Goal: Task Accomplishment & Management: Manage account settings

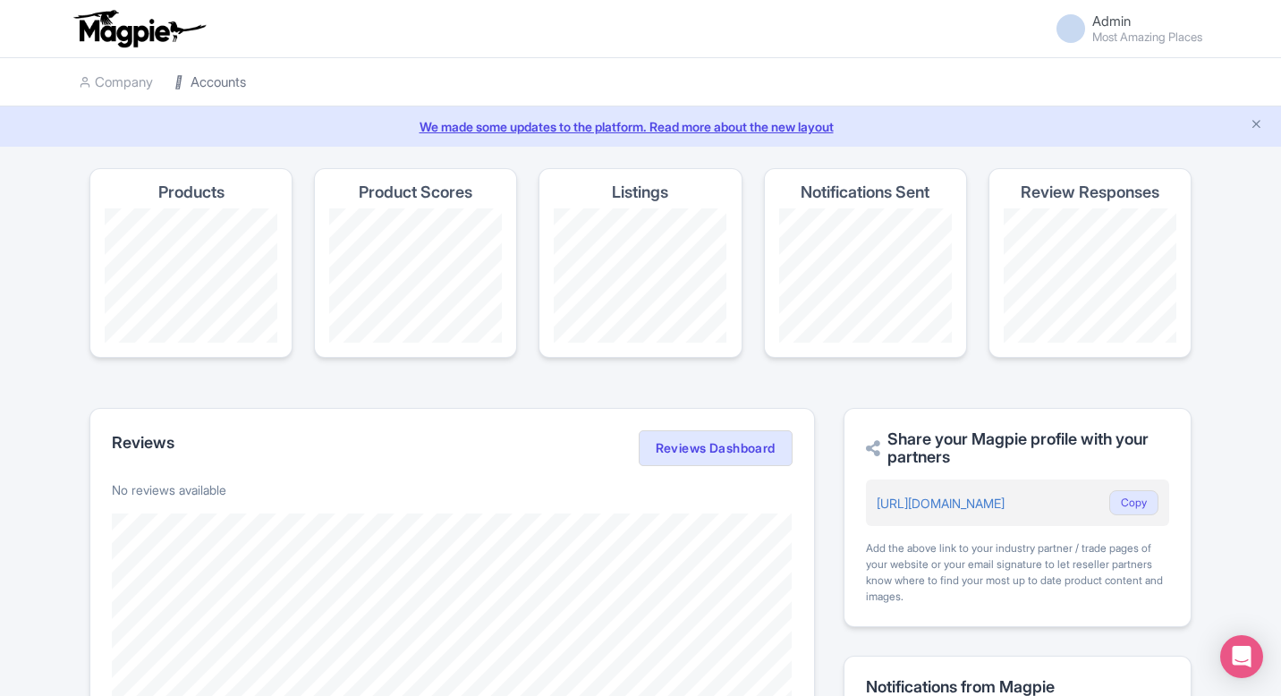
click at [238, 80] on link "Accounts" at bounding box center [210, 82] width 72 height 49
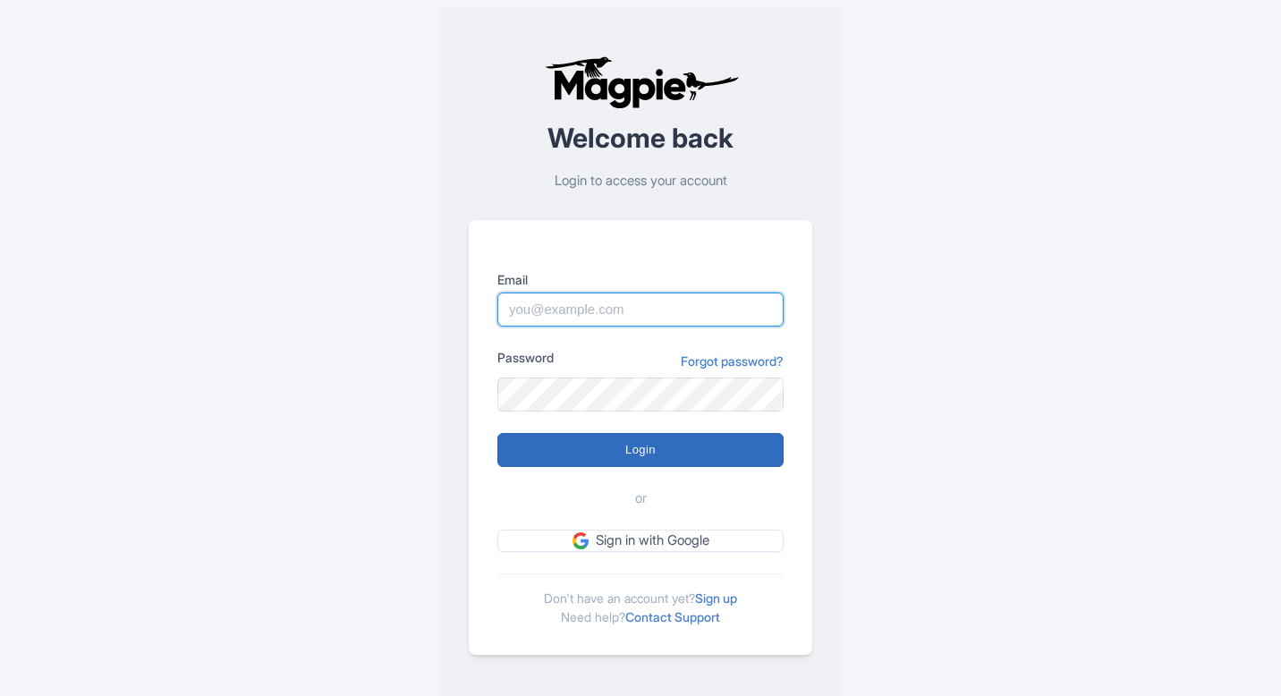
type input "[EMAIL_ADDRESS][DOMAIN_NAME]"
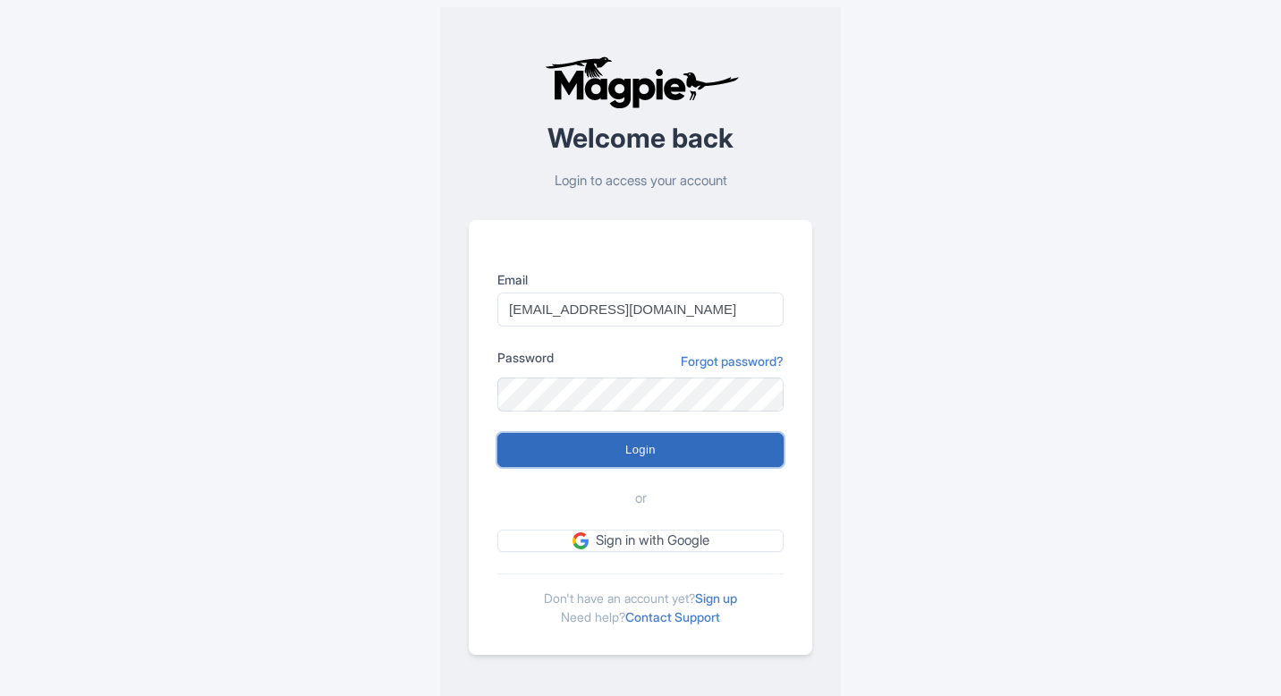
click at [569, 436] on input "Login" at bounding box center [640, 450] width 286 height 34
type input "Logging in..."
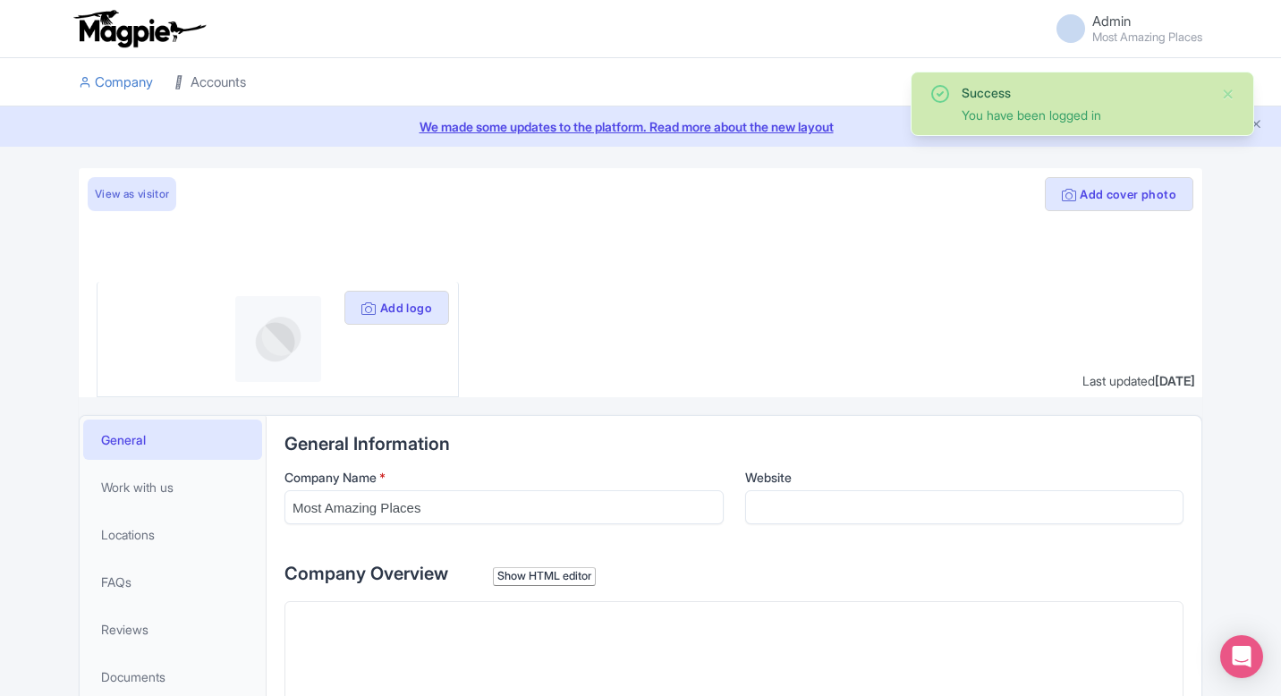
click at [209, 76] on link "Accounts" at bounding box center [210, 82] width 72 height 49
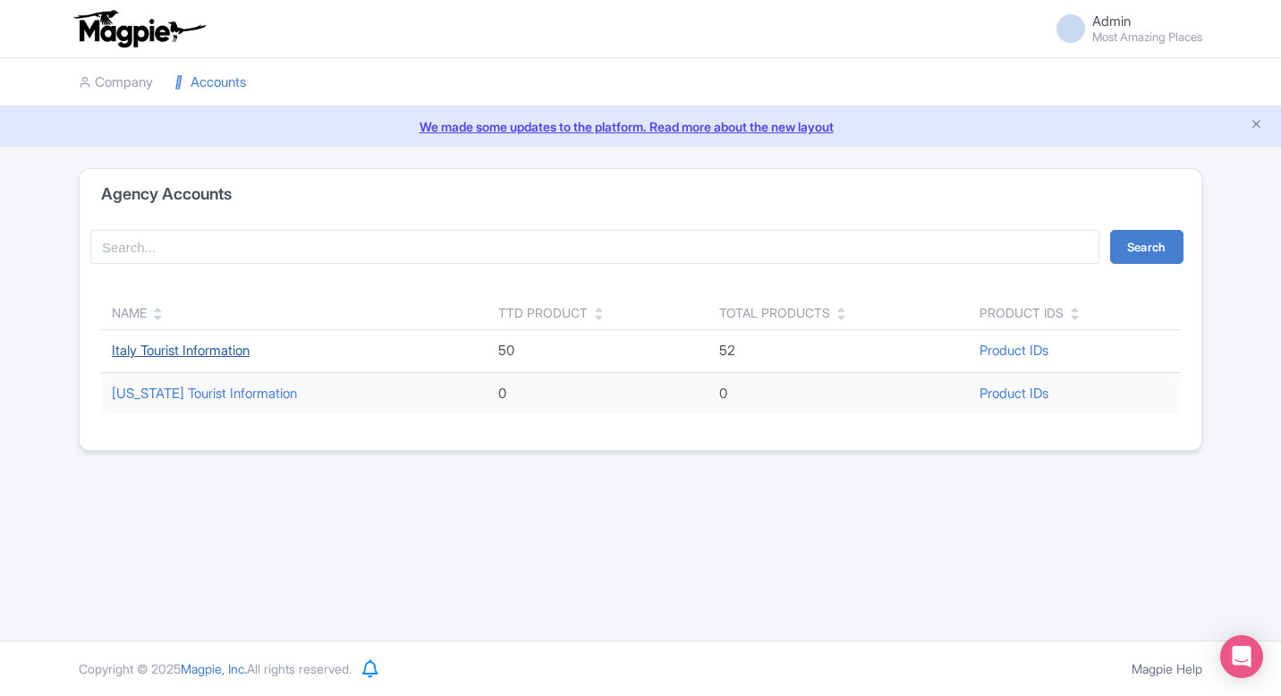
click at [162, 345] on link "Italy Tourist Information" at bounding box center [181, 350] width 138 height 17
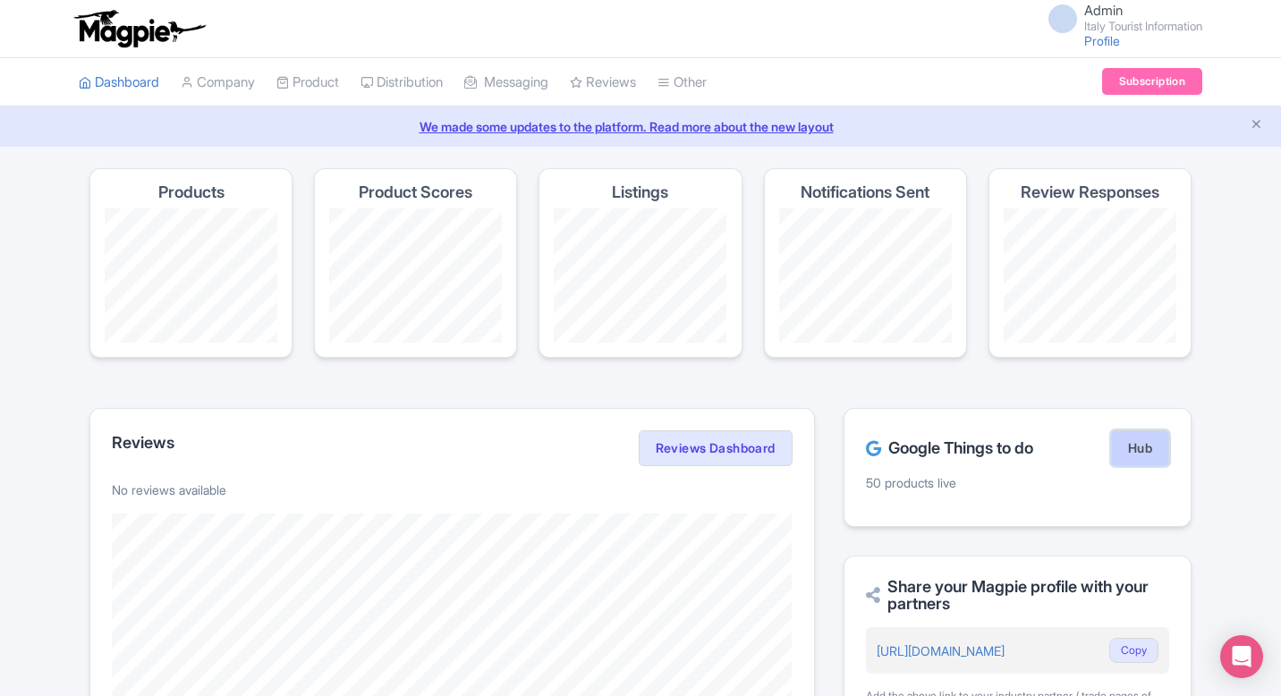
click at [1147, 443] on link "Hub" at bounding box center [1140, 448] width 58 height 36
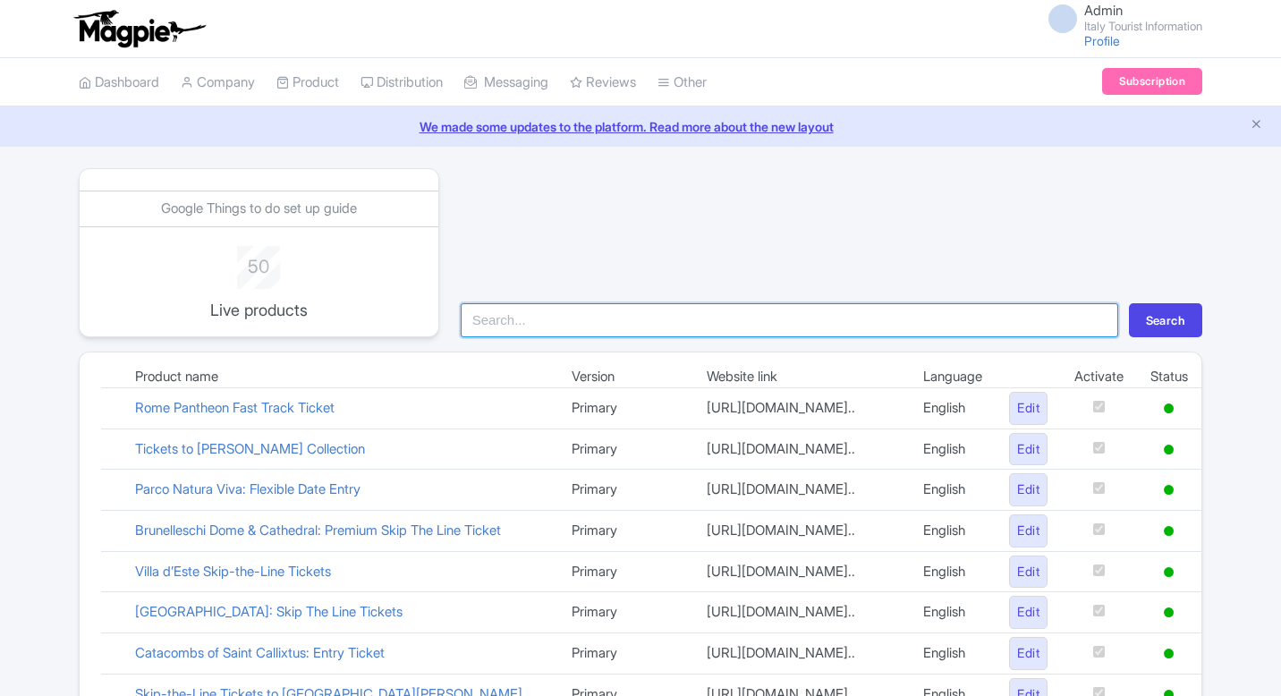
drag, startPoint x: 0, startPoint y: 0, endPoint x: 671, endPoint y: 321, distance: 743.6
click at [671, 321] on input "search" at bounding box center [789, 320] width 657 height 34
type input "borg"
click at [1129, 303] on button "Search" at bounding box center [1165, 320] width 73 height 34
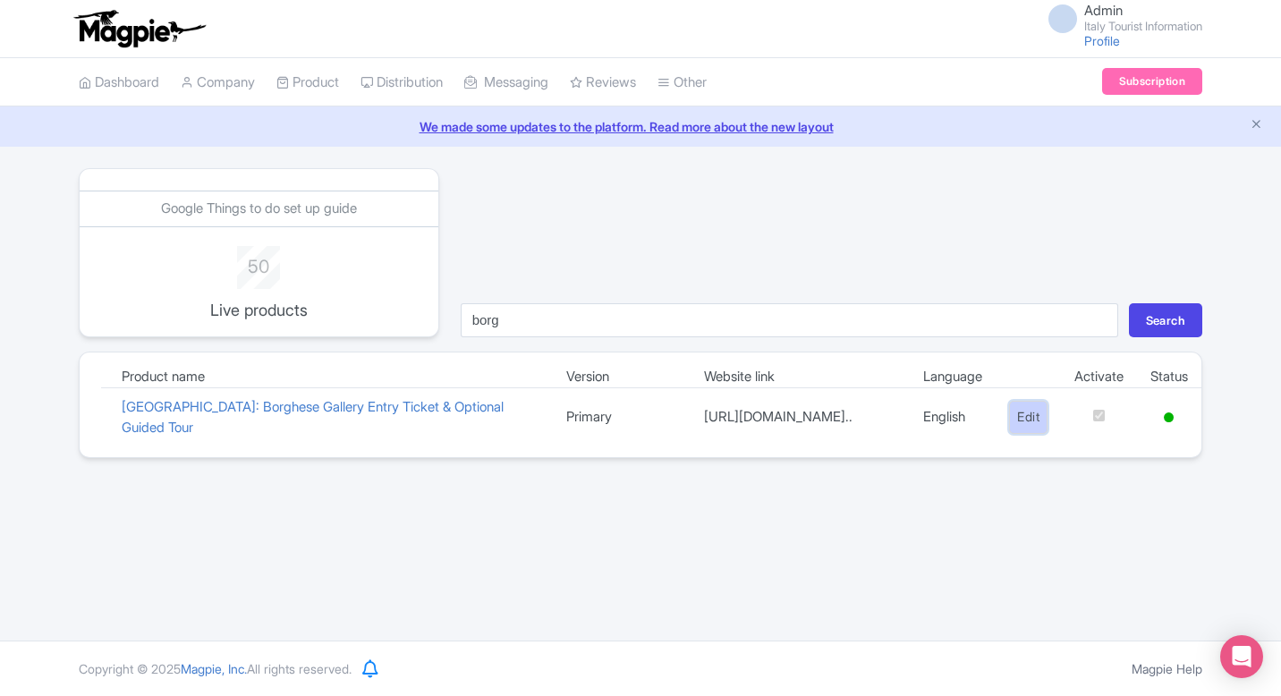
click at [1018, 419] on link "Edit" at bounding box center [1028, 417] width 38 height 33
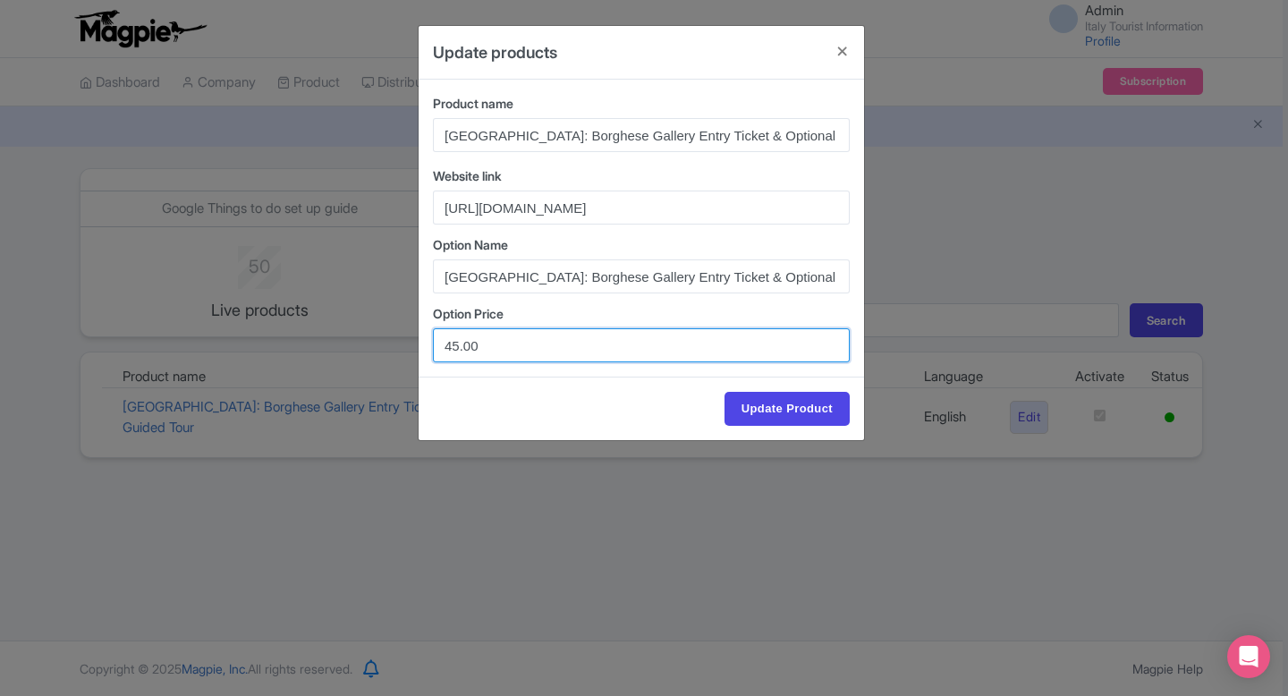
drag, startPoint x: 459, startPoint y: 343, endPoint x: 373, endPoint y: 343, distance: 85.9
click at [373, 343] on div "Update products Product name Rome: Borghese Gallery Entry Ticket & Optional Gui…" at bounding box center [644, 348] width 1288 height 696
type input "80.00"
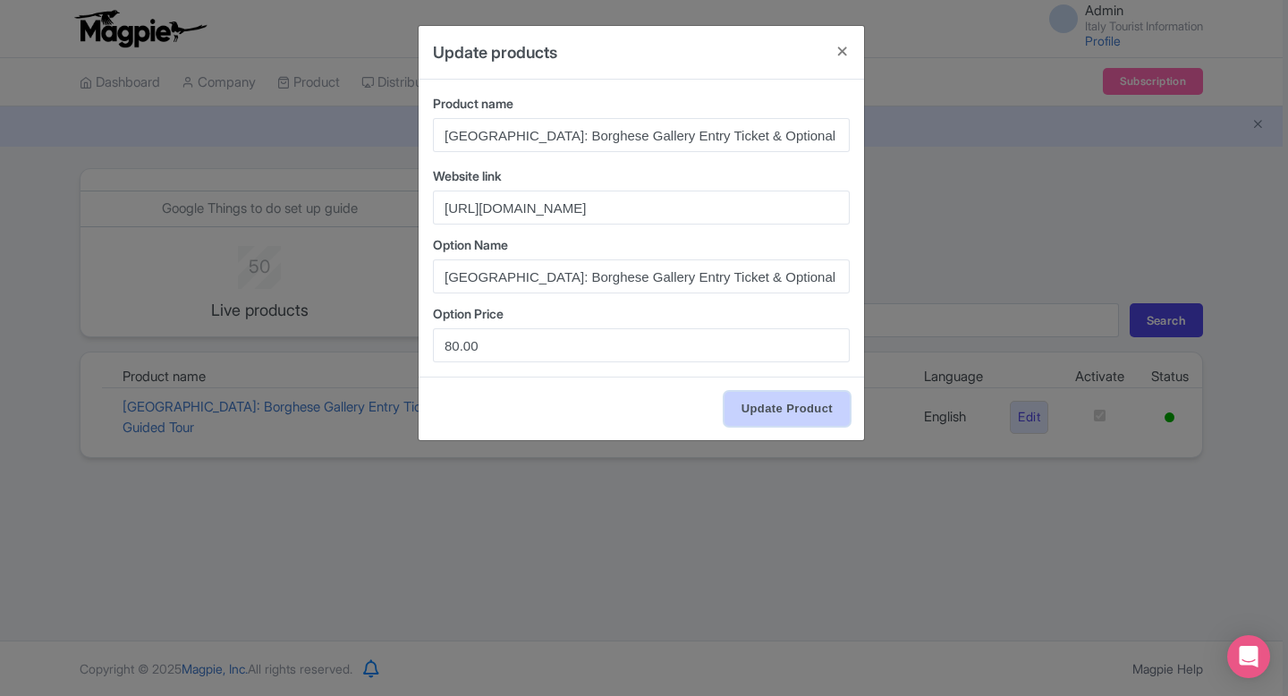
click at [804, 408] on input "Update Product" at bounding box center [786, 409] width 125 height 34
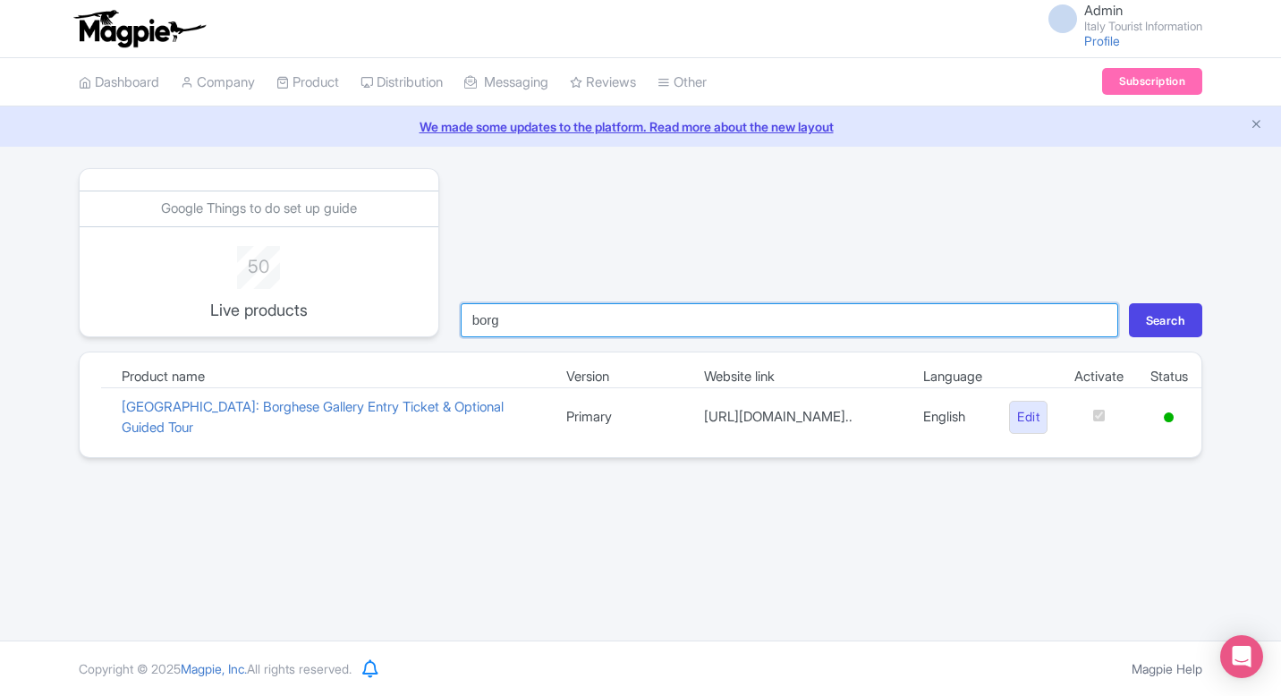
click at [650, 330] on input "borg" at bounding box center [789, 320] width 657 height 34
type input "[PERSON_NAME]"
click at [1129, 303] on button "Search" at bounding box center [1165, 320] width 73 height 34
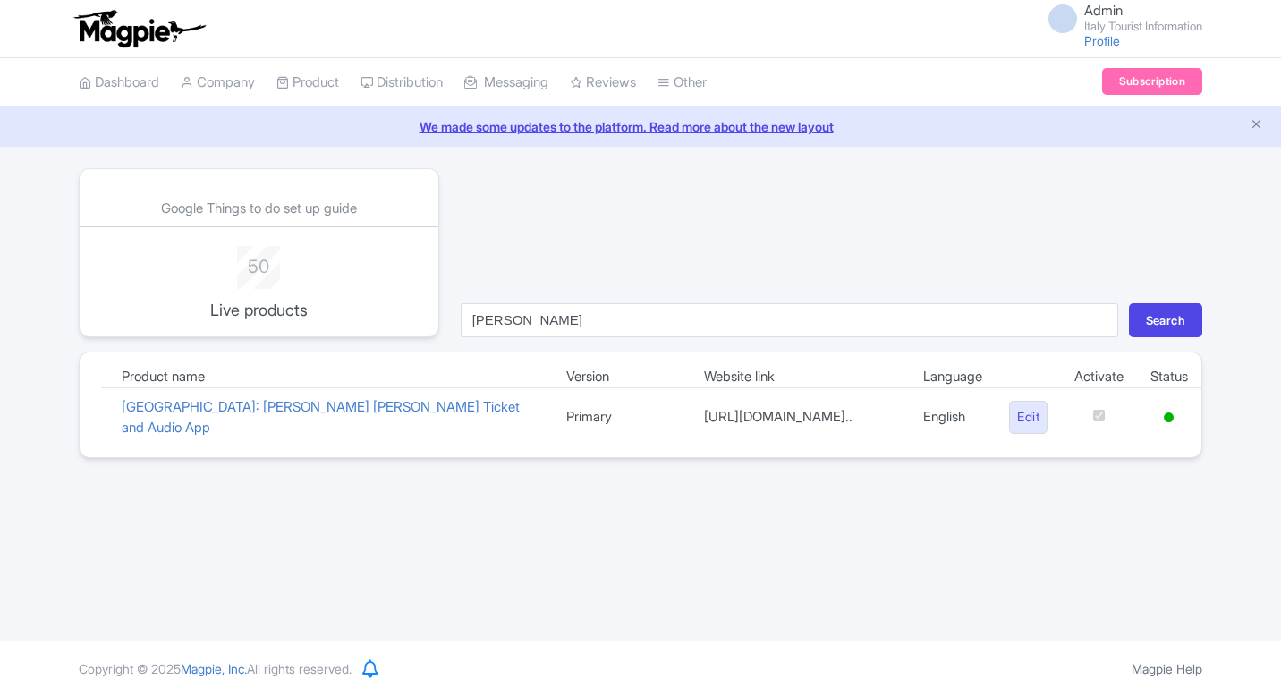
click at [1001, 421] on td "Edit" at bounding box center [1027, 417] width 65 height 59
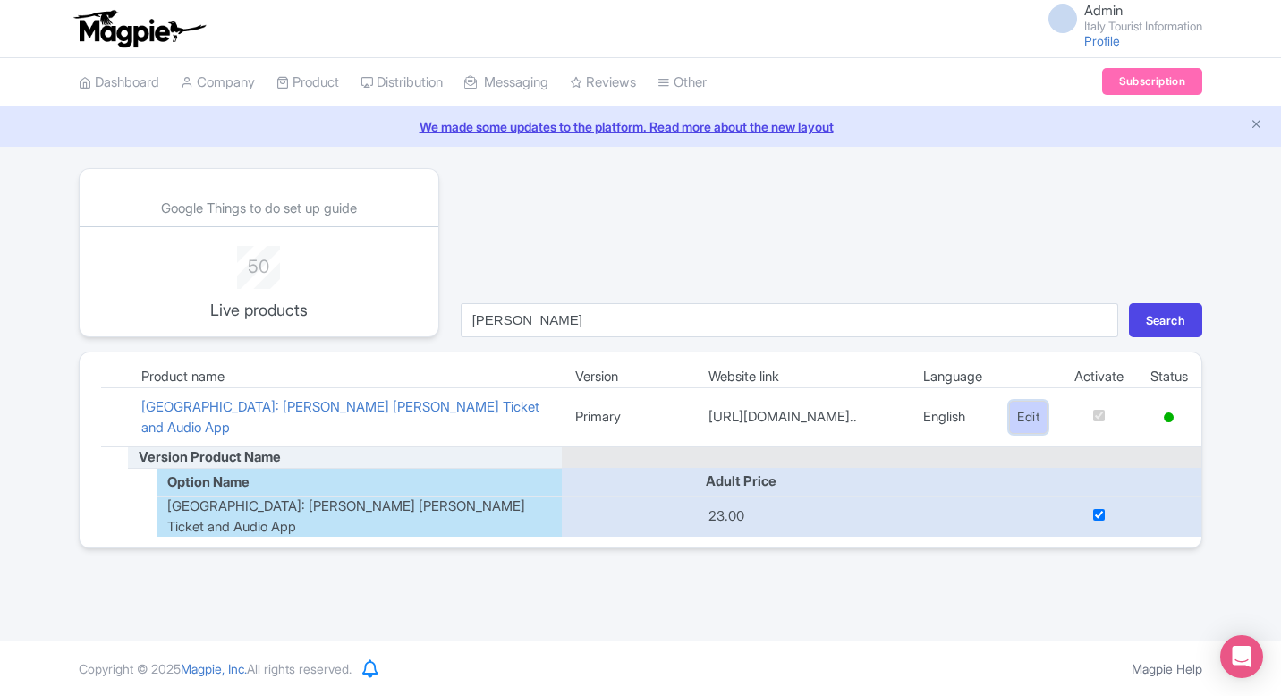
click at [1017, 420] on link "Edit" at bounding box center [1028, 417] width 38 height 33
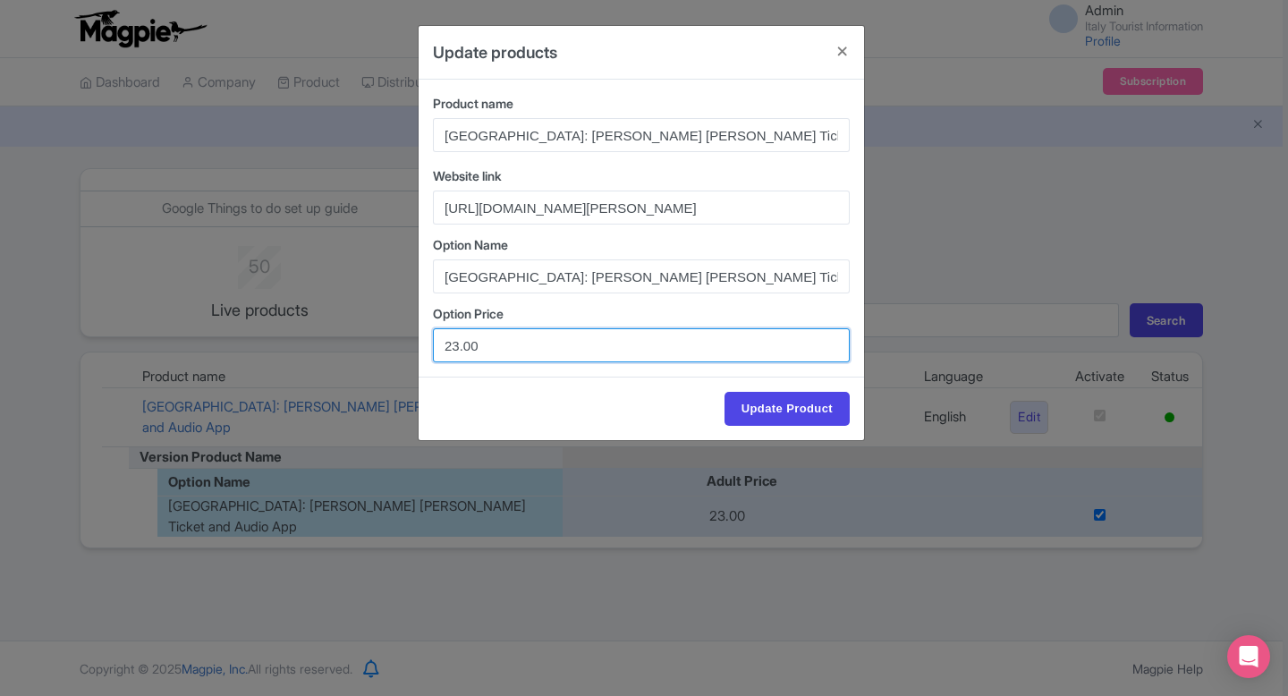
drag, startPoint x: 458, startPoint y: 344, endPoint x: 429, endPoint y: 344, distance: 28.6
click at [430, 344] on div "Product name [PERSON_NAME]: [PERSON_NAME] [PERSON_NAME] Ticket and Audio App We…" at bounding box center [641, 228] width 445 height 297
type input "35.00"
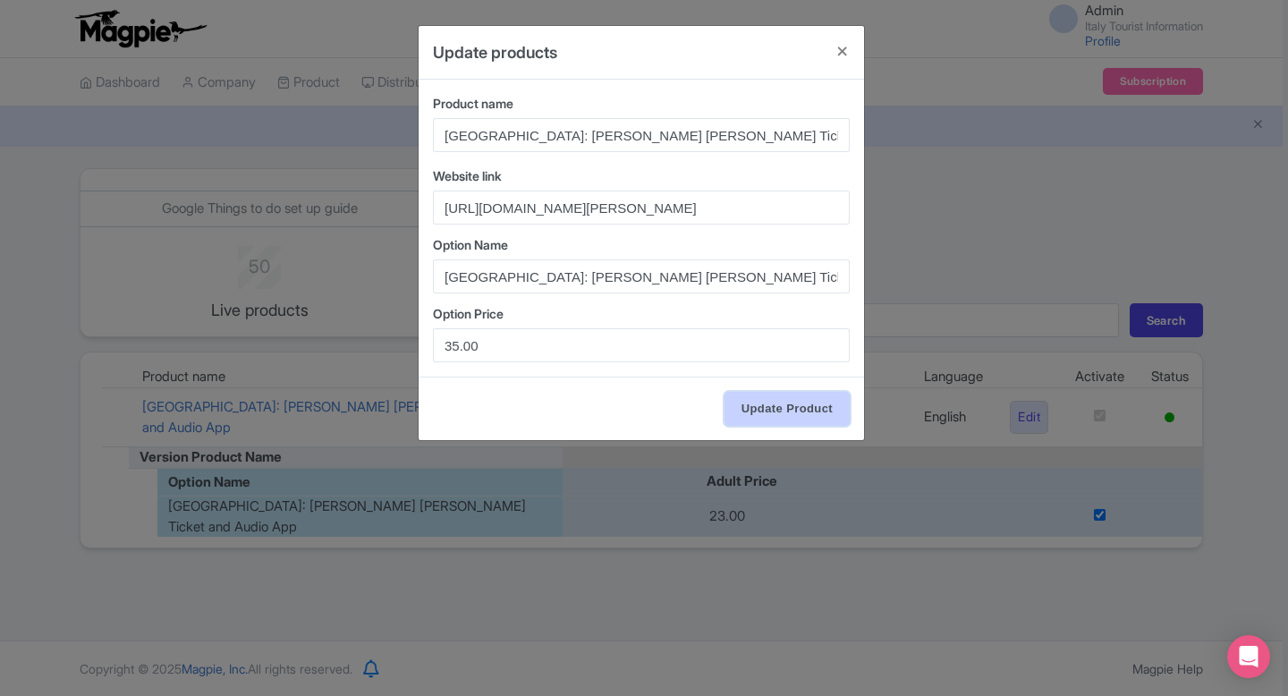
click at [799, 404] on input "Update Product" at bounding box center [786, 409] width 125 height 34
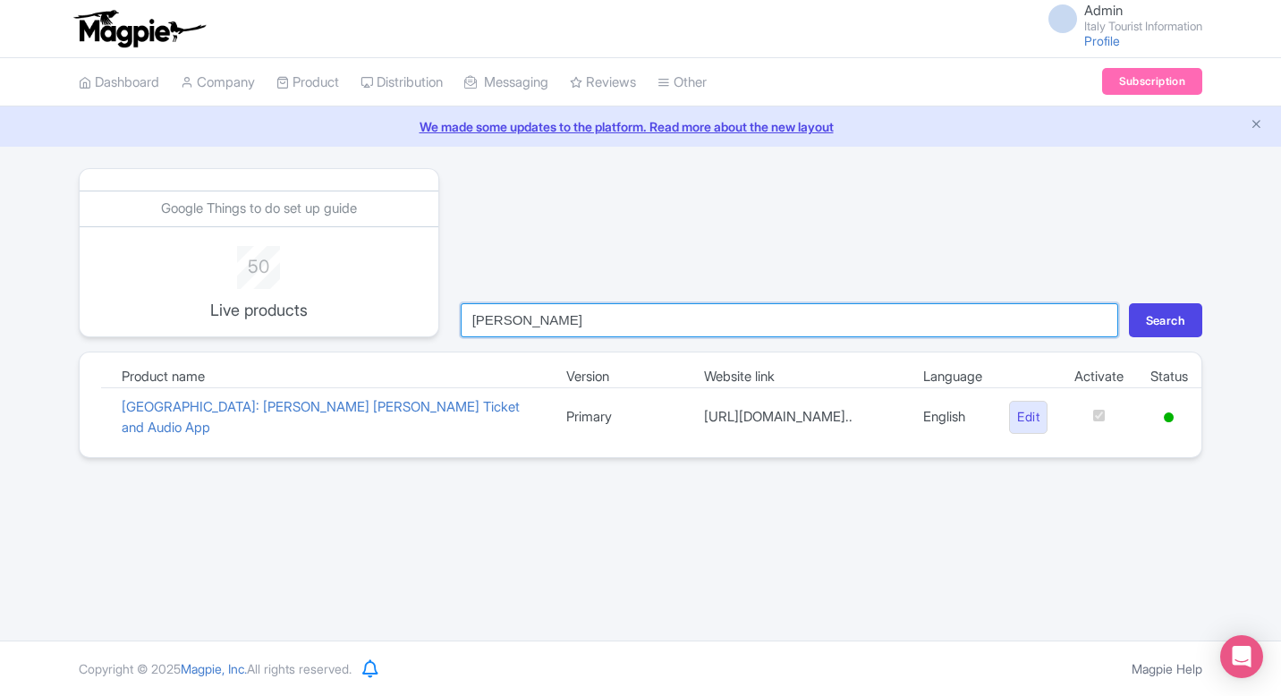
click at [661, 314] on input "[PERSON_NAME]" at bounding box center [789, 320] width 657 height 34
click at [661, 314] on input "michel" at bounding box center [789, 320] width 657 height 34
type input "taor"
click at [1129, 303] on button "Search" at bounding box center [1165, 320] width 73 height 34
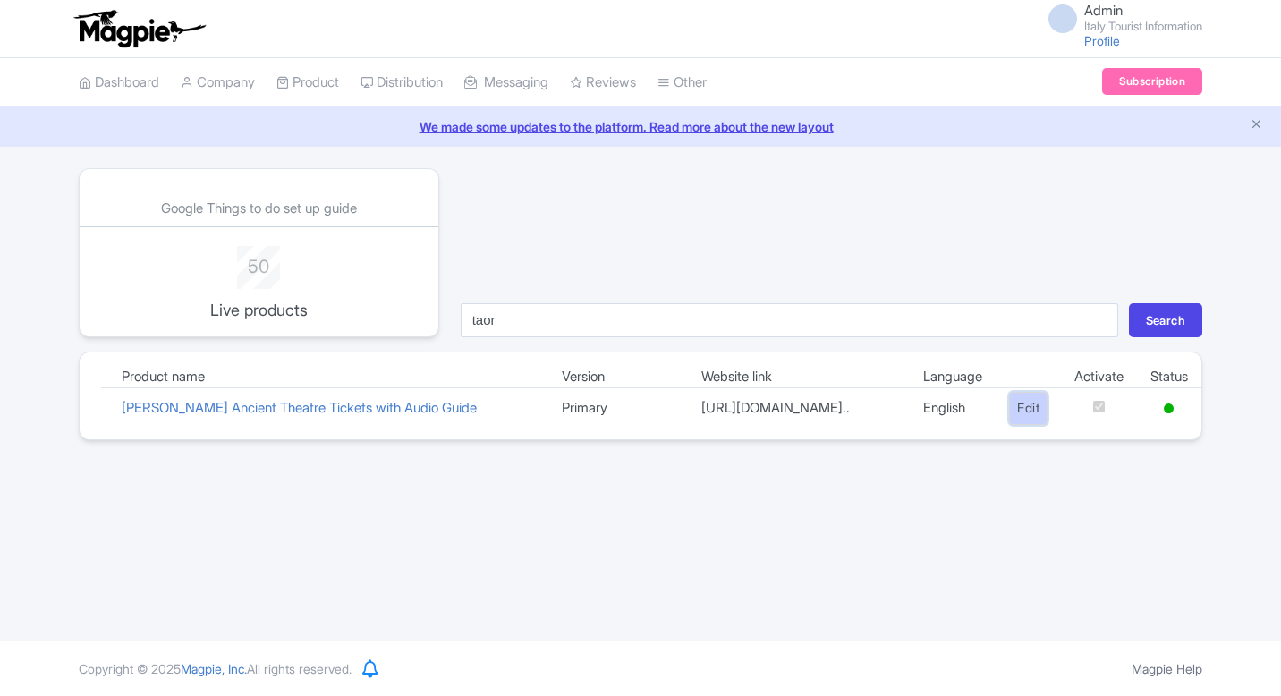
click at [1017, 416] on link "Edit" at bounding box center [1028, 408] width 38 height 33
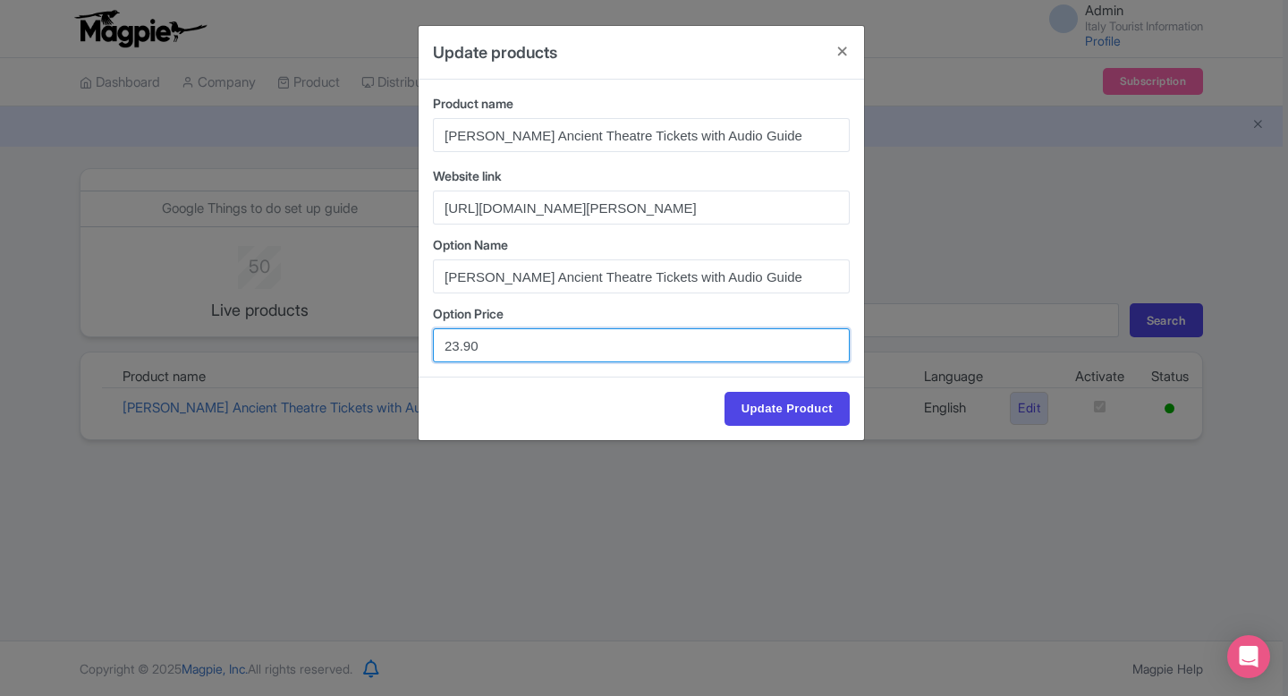
drag, startPoint x: 510, startPoint y: 349, endPoint x: 376, endPoint y: 349, distance: 133.3
click at [376, 350] on div "Update products Product name [PERSON_NAME] Ancient Theatre Tickets with Audio G…" at bounding box center [644, 348] width 1288 height 696
paste input "2.14"
type input "22.14"
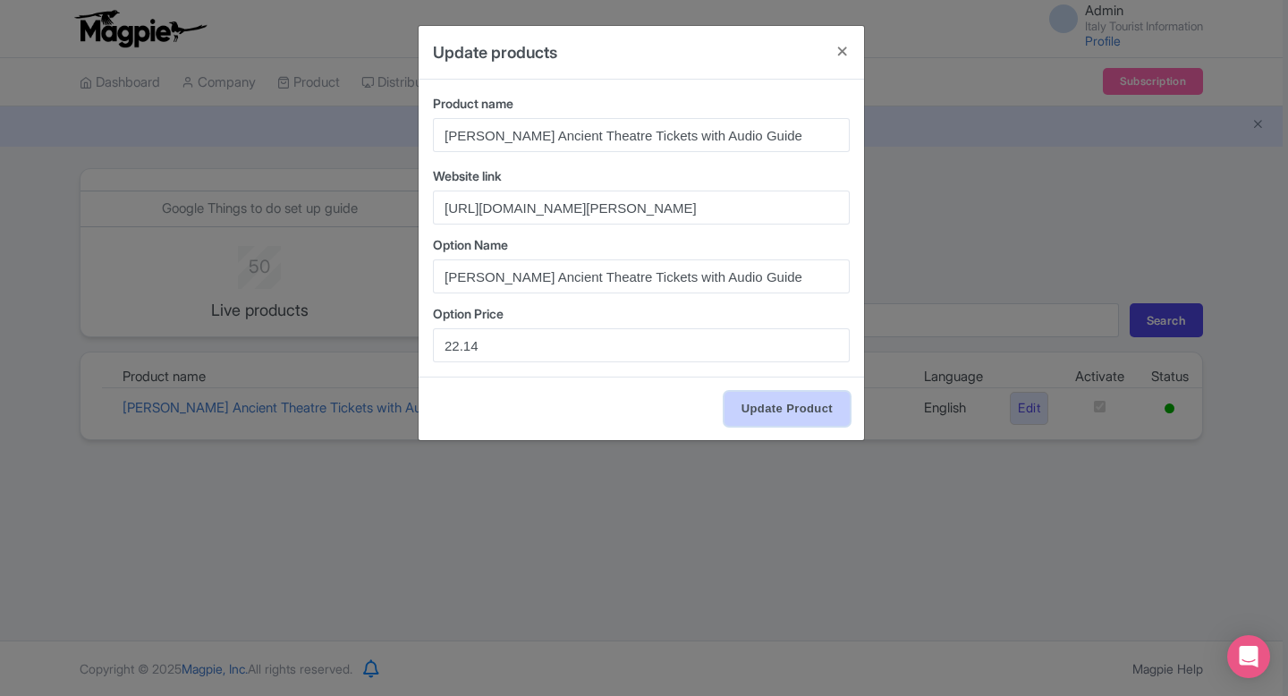
click at [809, 416] on input "Update Product" at bounding box center [786, 409] width 125 height 34
